Goal: Information Seeking & Learning: Learn about a topic

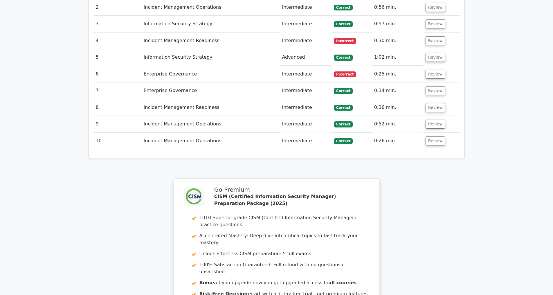
scroll to position [1010, 0]
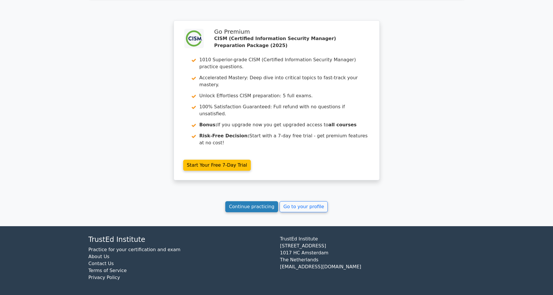
click at [242, 206] on link "Continue practicing" at bounding box center [251, 206] width 53 height 11
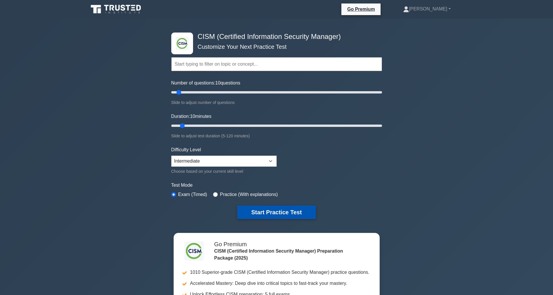
click at [279, 213] on button "Start Practice Test" at bounding box center [276, 211] width 78 height 13
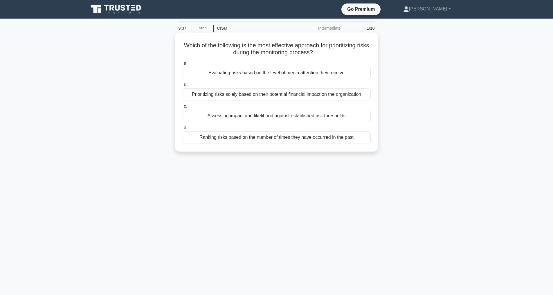
click at [273, 116] on div "Assessing impact and likelihood against established risk thresholds" at bounding box center [277, 116] width 188 height 12
click at [183, 108] on input "c. Assessing impact and likelihood against established risk thresholds" at bounding box center [183, 106] width 0 height 4
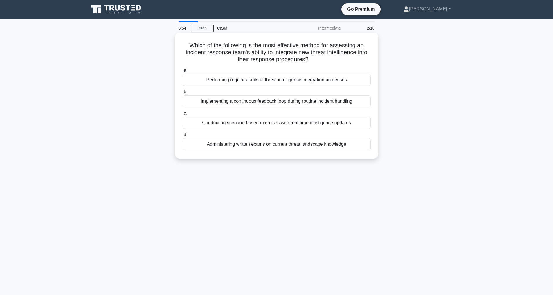
click at [291, 79] on div "Performing regular audits of threat intelligence integration processes" at bounding box center [277, 80] width 188 height 12
click at [183, 72] on input "a. Performing regular audits of threat intelligence integration processes" at bounding box center [183, 70] width 0 height 4
click at [266, 103] on div "Establishing a structured timeline with key milestones and deadlines" at bounding box center [277, 101] width 188 height 12
click at [183, 94] on input "b. Establishing a structured timeline with key milestones and deadlines" at bounding box center [183, 92] width 0 height 4
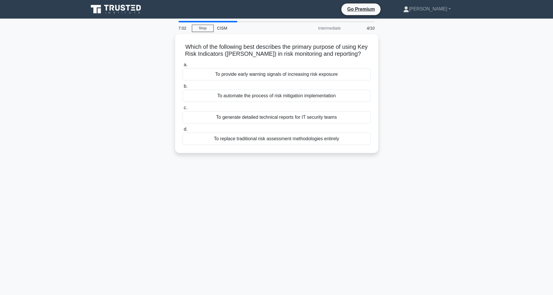
click at [418, 113] on div "Which of the following best describes the primary purpose of using Key Risk Ind…" at bounding box center [276, 97] width 383 height 126
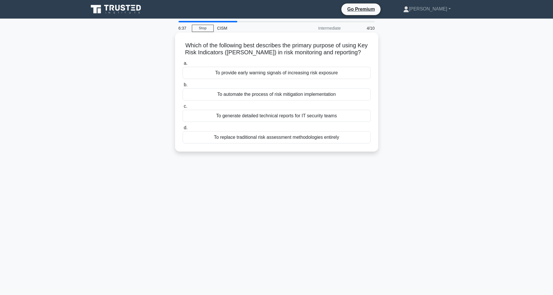
click at [280, 75] on div "To provide early warning signals of increasing risk exposure" at bounding box center [277, 73] width 188 height 12
click at [183, 65] on input "a. To provide early warning signals of increasing risk exposure" at bounding box center [183, 64] width 0 height 4
click at [268, 70] on div "Aligning security objectives with business goals" at bounding box center [277, 73] width 188 height 12
click at [183, 65] on input "a. Aligning security objectives with business goals" at bounding box center [183, 64] width 0 height 4
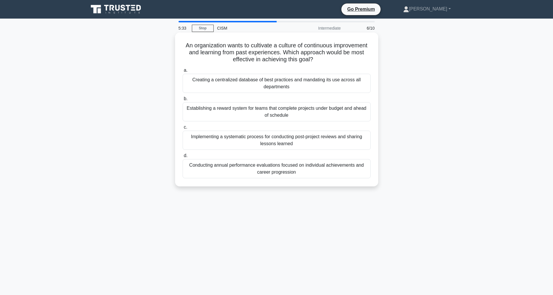
click at [283, 141] on div "Implementing a systematic process for conducting post-project reviews and shari…" at bounding box center [277, 140] width 188 height 19
click at [183, 129] on input "c. Implementing a systematic process for conducting post-project reviews and sh…" at bounding box center [183, 127] width 0 height 4
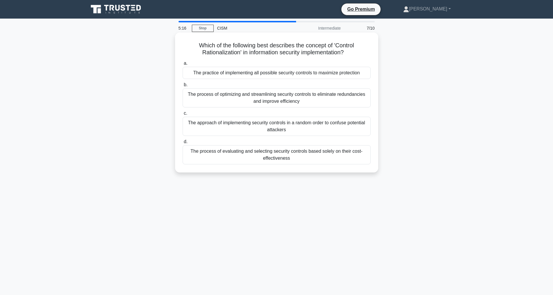
click at [287, 99] on div "The process of optimizing and streamlining security controls to eliminate redun…" at bounding box center [277, 97] width 188 height 19
click at [183, 87] on input "b. The process of optimizing and streamlining security controls to eliminate re…" at bounding box center [183, 85] width 0 height 4
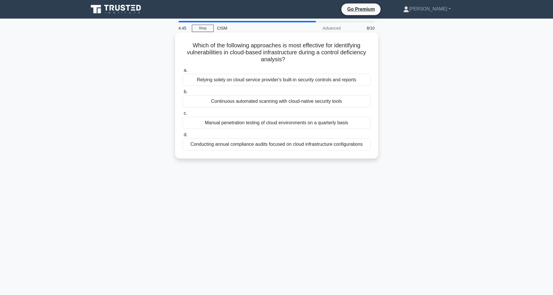
click at [273, 100] on div "Continuous automated scanning with cloud-native security tools" at bounding box center [277, 101] width 188 height 12
click at [183, 94] on input "b. Continuous automated scanning with cloud-native security tools" at bounding box center [183, 92] width 0 height 4
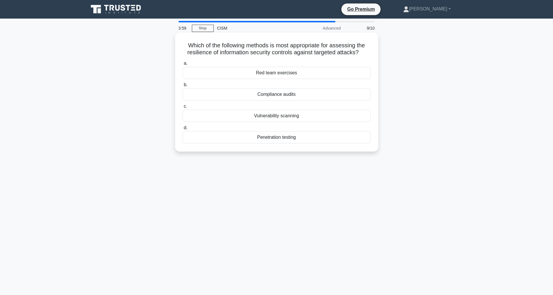
click at [275, 143] on div "Penetration testing" at bounding box center [277, 137] width 188 height 12
click at [183, 130] on input "d. Penetration testing" at bounding box center [183, 128] width 0 height 4
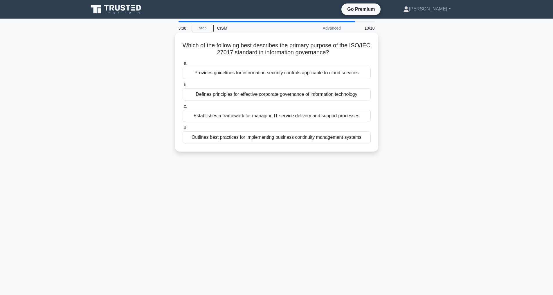
click at [266, 117] on div "Establishes a framework for managing IT service delivery and support processes" at bounding box center [277, 116] width 188 height 12
click at [183, 108] on input "c. Establishes a framework for managing IT service delivery and support process…" at bounding box center [183, 106] width 0 height 4
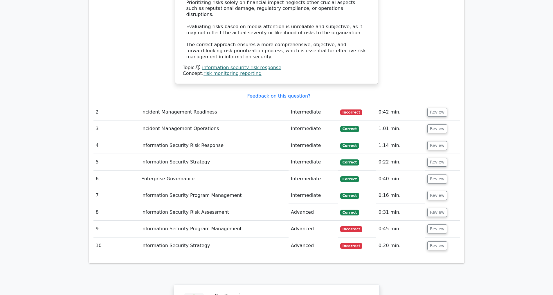
scroll to position [774, 0]
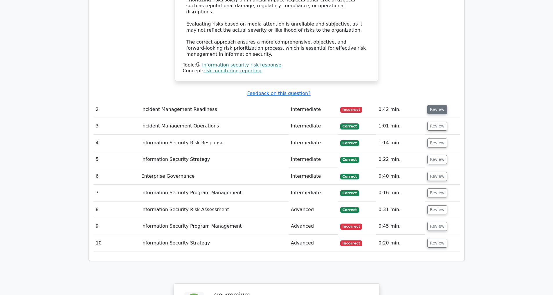
click at [438, 109] on button "Review" at bounding box center [437, 109] width 20 height 9
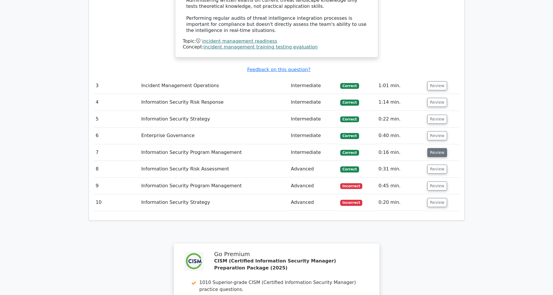
scroll to position [1137, 0]
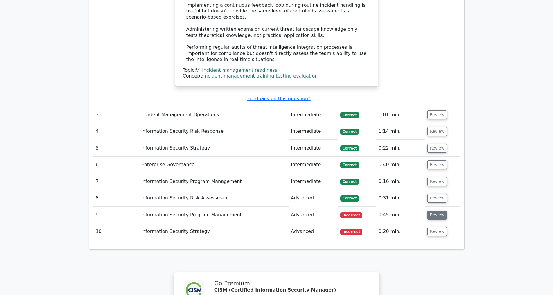
click at [438, 214] on button "Review" at bounding box center [437, 214] width 20 height 9
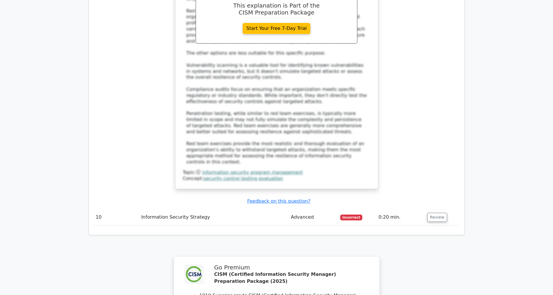
scroll to position [1628, 0]
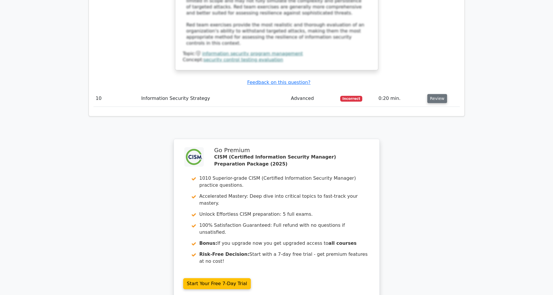
click at [435, 96] on button "Review" at bounding box center [437, 98] width 20 height 9
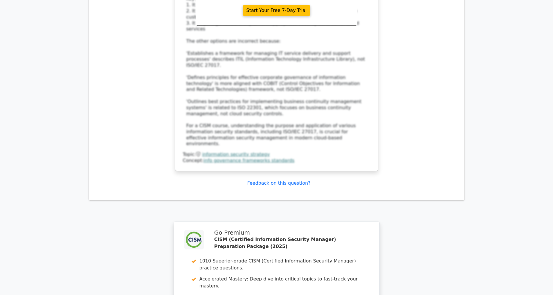
scroll to position [2125, 0]
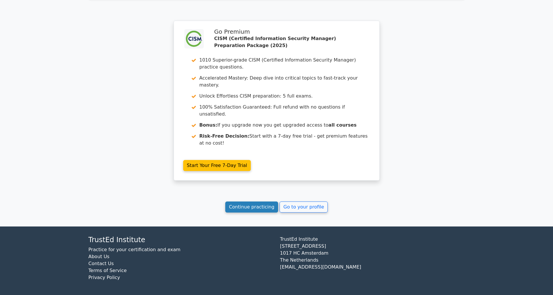
click at [236, 208] on link "Continue practicing" at bounding box center [251, 206] width 53 height 11
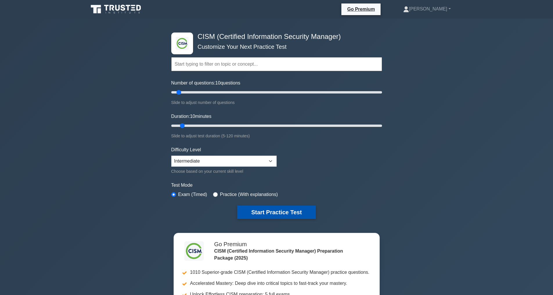
click at [276, 210] on button "Start Practice Test" at bounding box center [276, 211] width 78 height 13
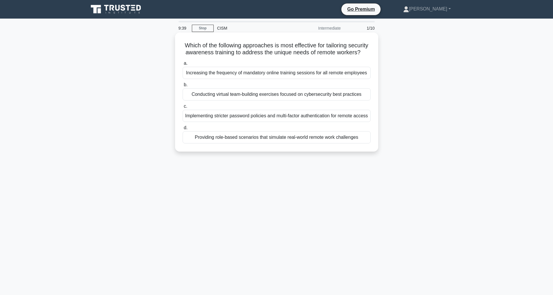
click at [240, 143] on div "Providing role-based scenarios that simulate real-world remote work challenges" at bounding box center [277, 137] width 188 height 12
click at [183, 130] on input "d. Providing role-based scenarios that simulate real-world remote work challeng…" at bounding box center [183, 128] width 0 height 4
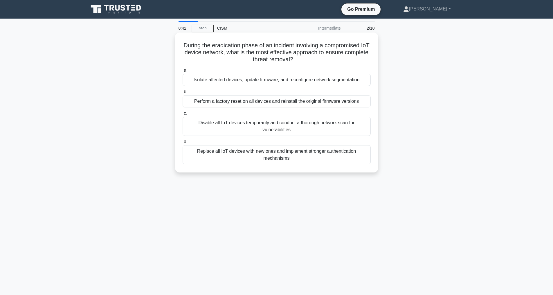
click at [278, 125] on div "Disable all IoT devices temporarily and conduct a thorough network scan for vul…" at bounding box center [277, 126] width 188 height 19
click at [183, 115] on input "c. Disable all IoT devices temporarily and conduct a thorough network scan for …" at bounding box center [183, 113] width 0 height 4
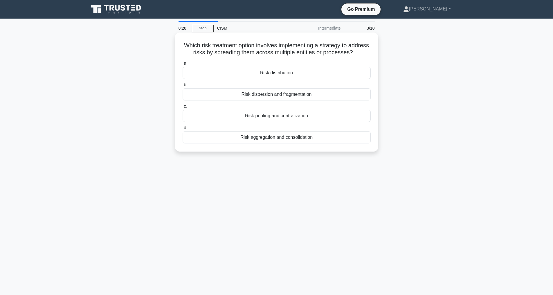
click at [270, 79] on div "Risk distribution" at bounding box center [277, 73] width 188 height 12
click at [183, 65] on input "a. Risk distribution" at bounding box center [183, 64] width 0 height 4
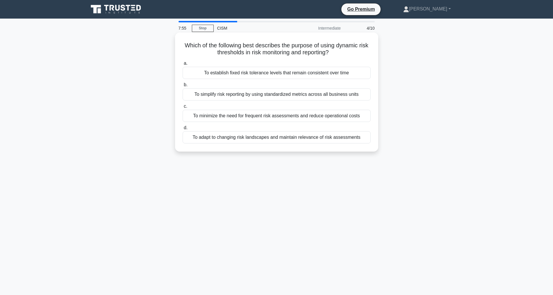
click at [266, 116] on div "To minimize the need for frequent risk assessments and reduce operational costs" at bounding box center [277, 116] width 188 height 12
click at [183, 108] on input "c. To minimize the need for frequent risk assessments and reduce operational co…" at bounding box center [183, 106] width 0 height 4
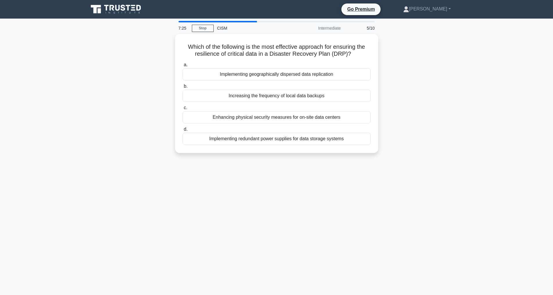
click at [283, 160] on div "Which of the following is the most effective approach for ensuring the resilien…" at bounding box center [276, 97] width 383 height 126
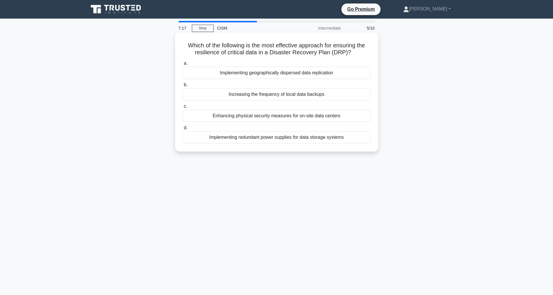
click at [277, 72] on div "Implementing geographically dispersed data replication" at bounding box center [277, 73] width 188 height 12
click at [183, 65] on input "a. Implementing geographically dispersed data replication" at bounding box center [183, 64] width 0 height 4
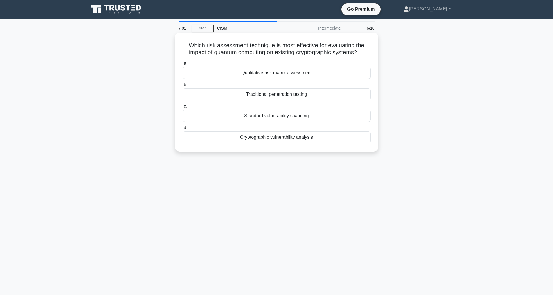
click at [273, 143] on div "Cryptographic vulnerability analysis" at bounding box center [277, 137] width 188 height 12
click at [183, 130] on input "d. Cryptographic vulnerability analysis" at bounding box center [183, 128] width 0 height 4
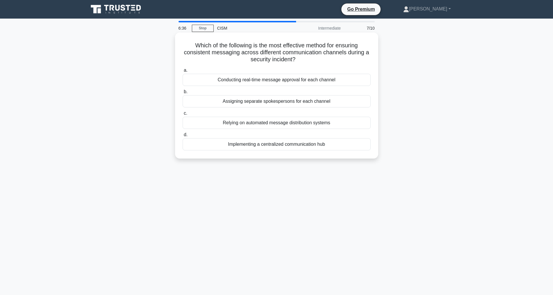
click at [263, 145] on div "Implementing a centralized communication hub" at bounding box center [277, 144] width 188 height 12
click at [183, 137] on input "d. Implementing a centralized communication hub" at bounding box center [183, 135] width 0 height 4
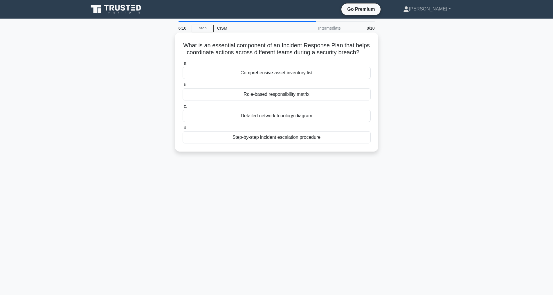
click at [270, 100] on div "Role-based responsibility matrix" at bounding box center [277, 94] width 188 height 12
click at [183, 87] on input "b. Role-based responsibility matrix" at bounding box center [183, 85] width 0 height 4
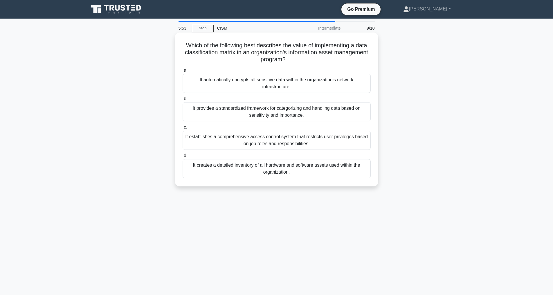
click at [269, 113] on div "It provides a standardized framework for categorizing and handling data based o…" at bounding box center [277, 111] width 188 height 19
click at [183, 101] on input "b. It provides a standardized framework for categorizing and handling data base…" at bounding box center [183, 99] width 0 height 4
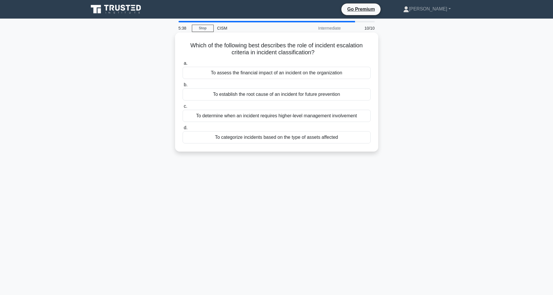
click at [260, 117] on div "To determine when an incident requires higher-level management involvement" at bounding box center [277, 116] width 188 height 12
click at [183, 108] on input "c. To determine when an incident requires higher-level management involvement" at bounding box center [183, 106] width 0 height 4
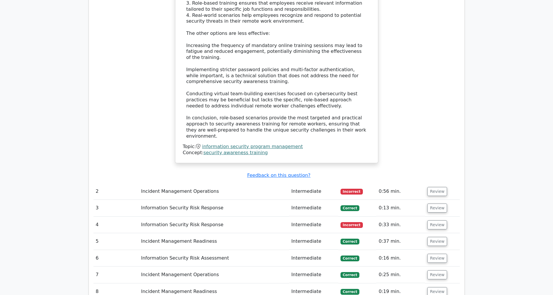
scroll to position [782, 0]
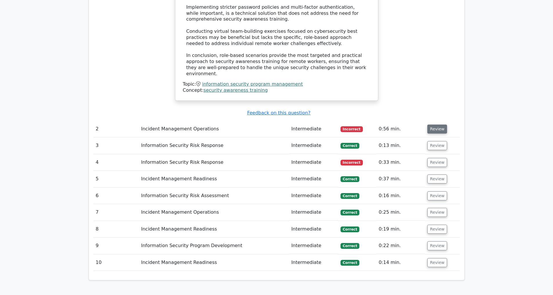
click at [435, 130] on button "Review" at bounding box center [437, 128] width 20 height 9
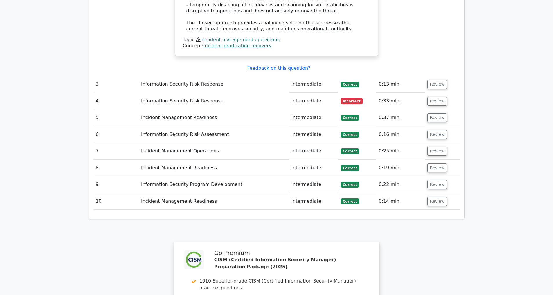
scroll to position [1183, 0]
click at [434, 100] on button "Review" at bounding box center [437, 100] width 20 height 9
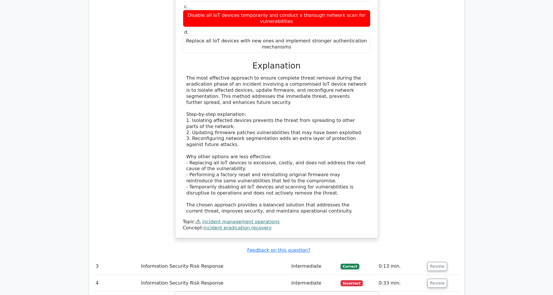
scroll to position [843, 0]
